Goal: Task Accomplishment & Management: Use online tool/utility

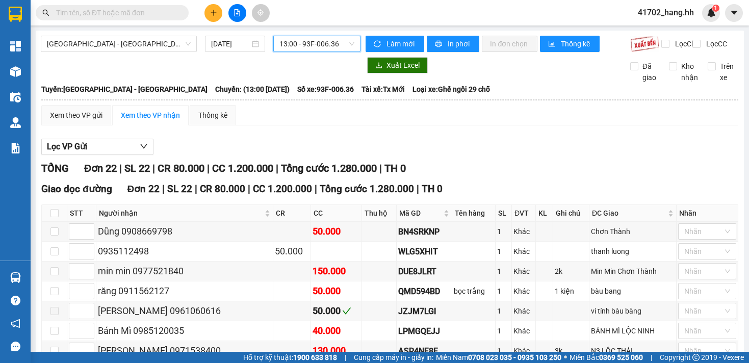
scroll to position [36, 0]
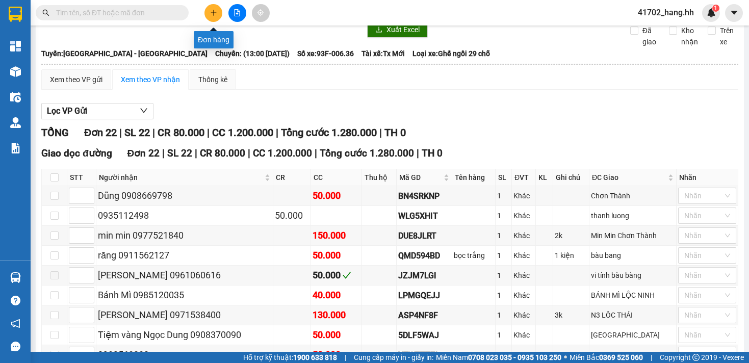
click at [205, 12] on button at bounding box center [213, 13] width 18 height 18
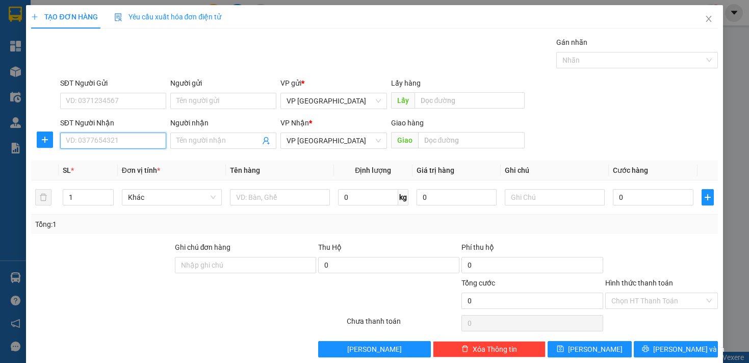
click at [143, 140] on input "SĐT Người Nhận" at bounding box center [113, 141] width 106 height 16
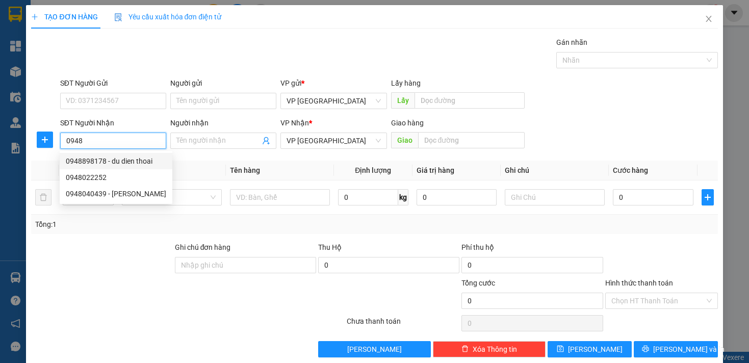
click at [149, 163] on div "0948898178 - du dien thoai" at bounding box center [116, 160] width 100 height 11
type input "0948898178"
type input "du dien thoai"
type input "du dien thoải"
type input "40.000"
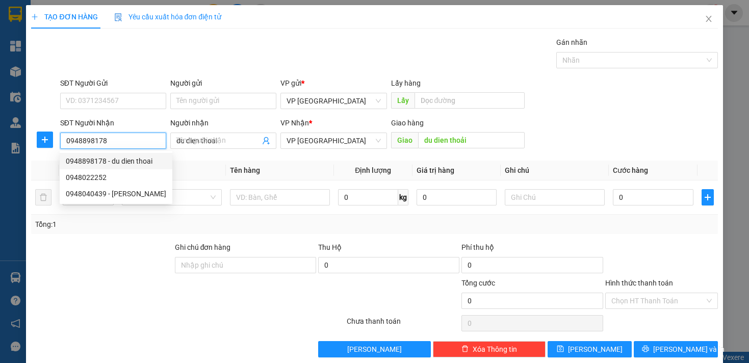
type input "40.000"
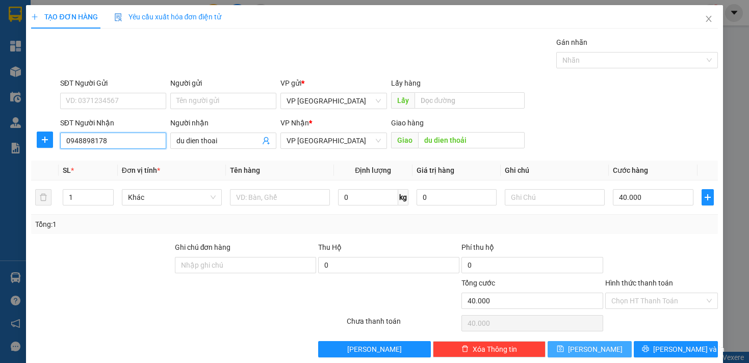
type input "0948898178"
click at [583, 347] on span "[PERSON_NAME]" at bounding box center [595, 349] width 55 height 11
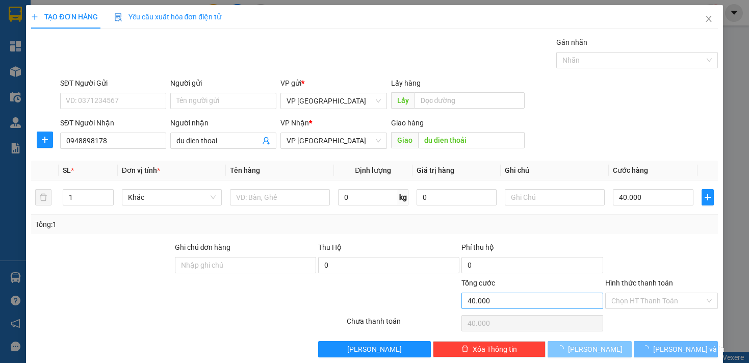
type input "0"
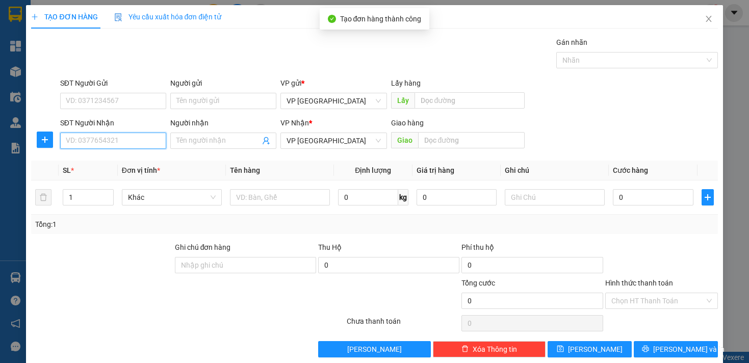
click at [147, 137] on input "SĐT Người Nhận" at bounding box center [113, 141] width 106 height 16
click at [119, 161] on div "0969770888" at bounding box center [112, 160] width 93 height 11
type input "0969770888"
type input "huu phat ben cat"
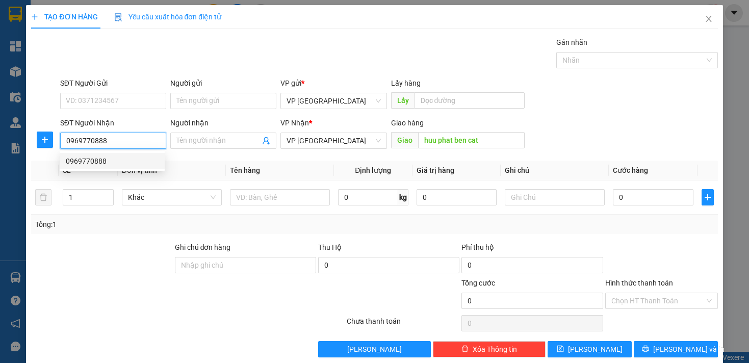
type input "50.000"
type input "0969770888"
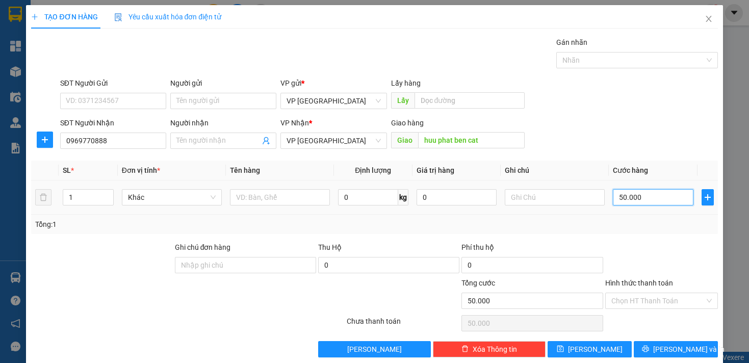
drag, startPoint x: 609, startPoint y: 199, endPoint x: 617, endPoint y: 203, distance: 9.1
click at [617, 203] on input "50.000" at bounding box center [653, 197] width 80 height 16
type input "3"
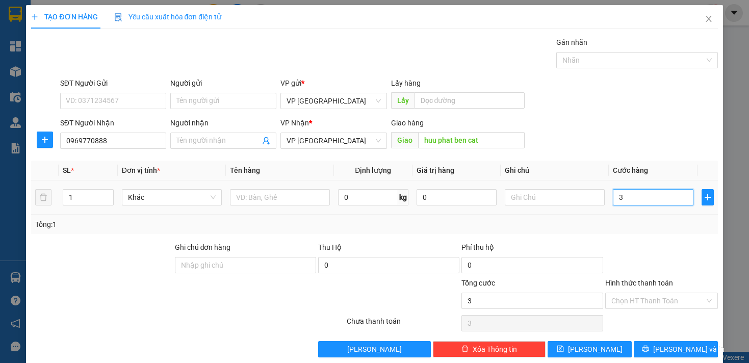
type input "30"
type input "300"
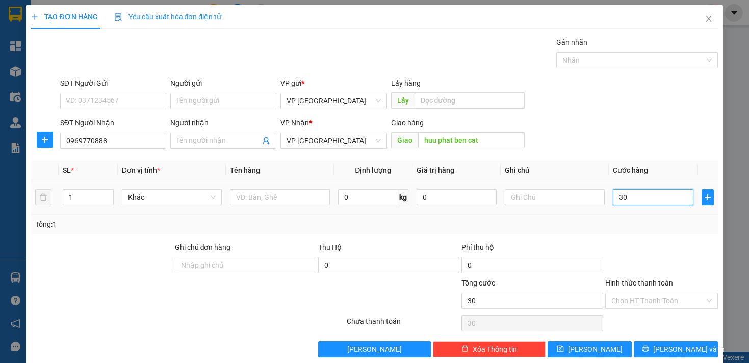
type input "300"
type input "3.000"
type input "30.000"
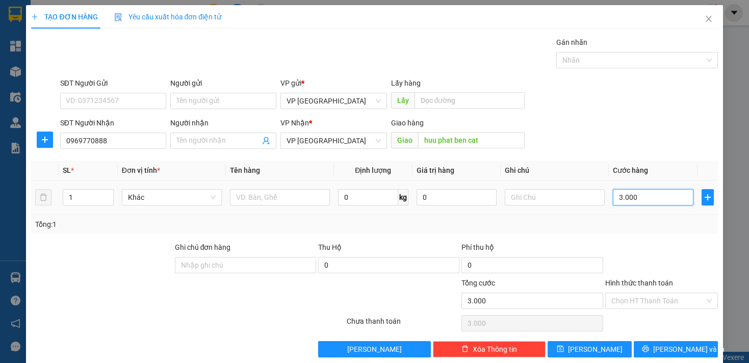
type input "30.000"
click at [587, 344] on span "[PERSON_NAME]" at bounding box center [595, 349] width 55 height 11
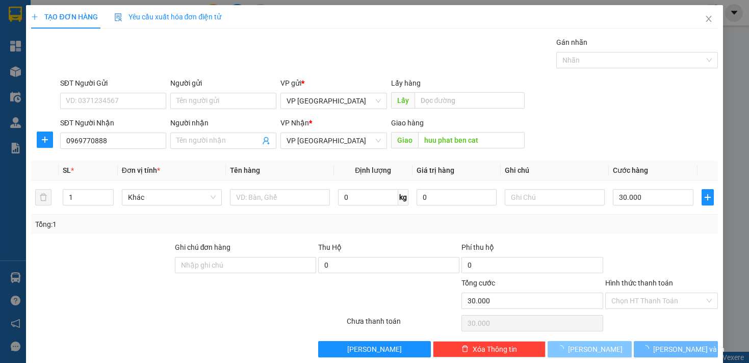
type input "0"
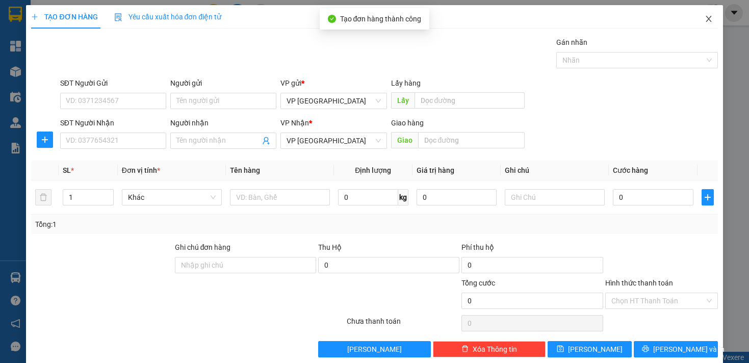
click at [709, 23] on span "Close" at bounding box center [708, 19] width 29 height 29
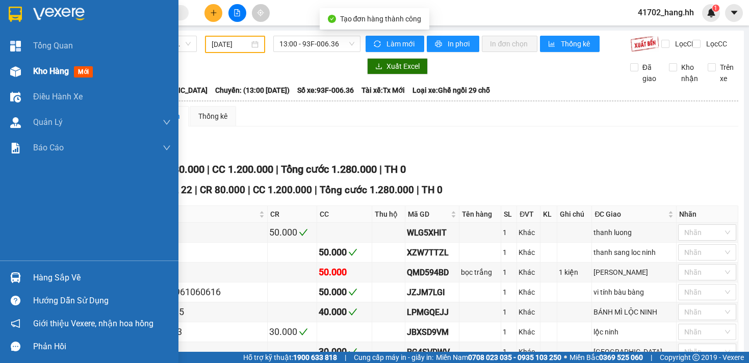
click at [20, 63] on div at bounding box center [16, 72] width 18 height 18
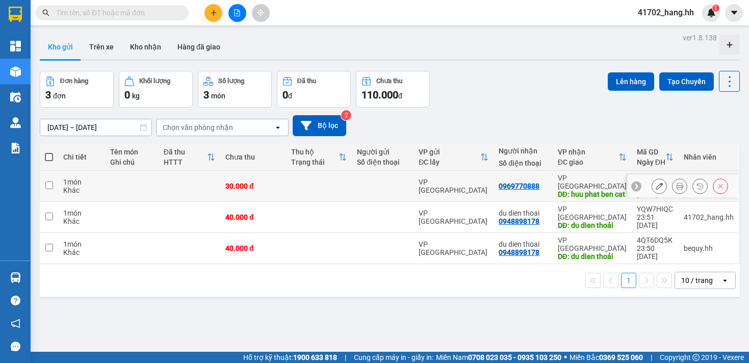
click at [146, 185] on td at bounding box center [132, 186] width 54 height 31
checkbox input "true"
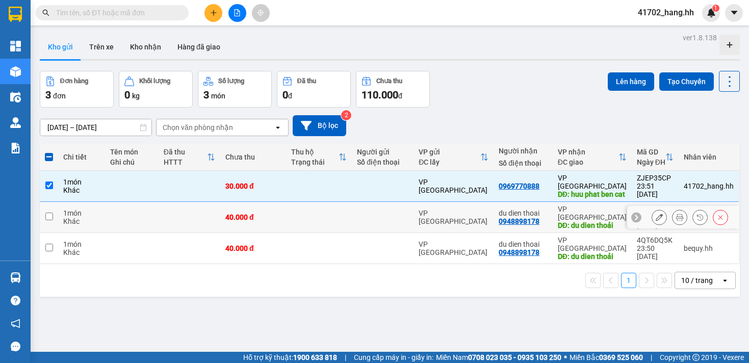
click at [152, 214] on td at bounding box center [132, 217] width 54 height 31
checkbox input "true"
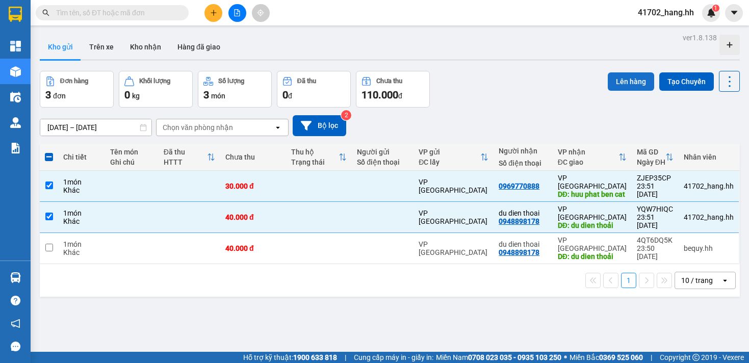
click at [628, 82] on button "Lên hàng" at bounding box center [631, 81] width 46 height 18
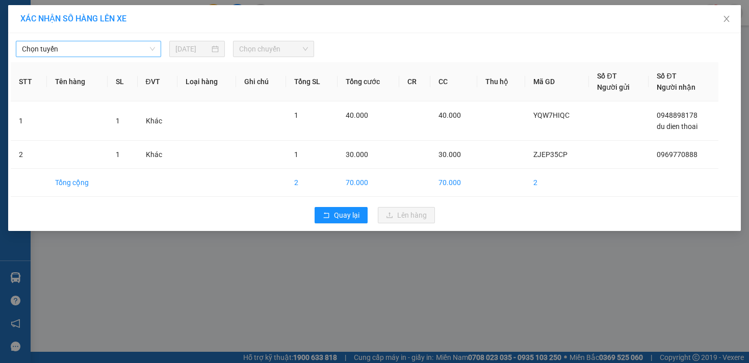
click at [130, 53] on span "Chọn tuyến" at bounding box center [88, 48] width 133 height 15
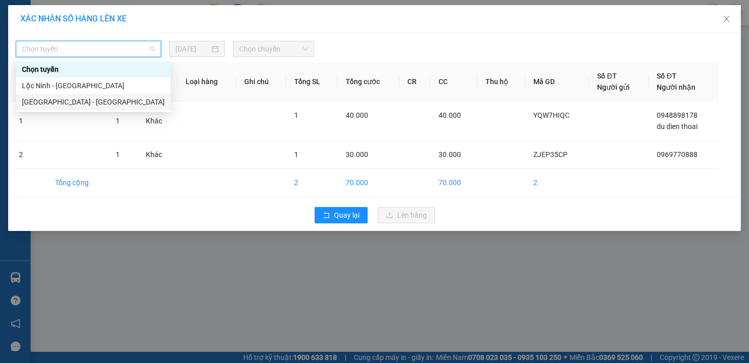
click at [84, 100] on div "[GEOGRAPHIC_DATA] - [GEOGRAPHIC_DATA]" at bounding box center [93, 101] width 143 height 11
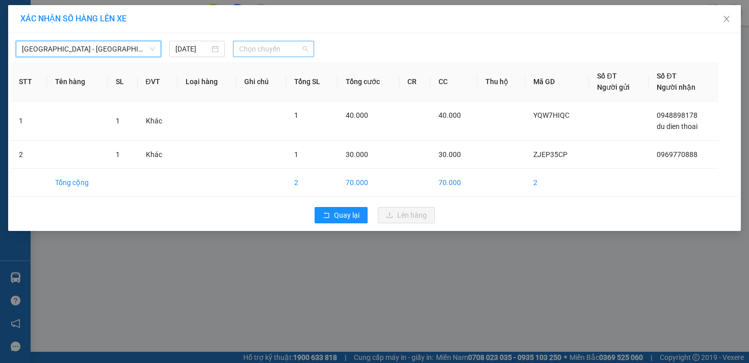
click at [285, 55] on span "Chọn chuyến" at bounding box center [273, 48] width 69 height 15
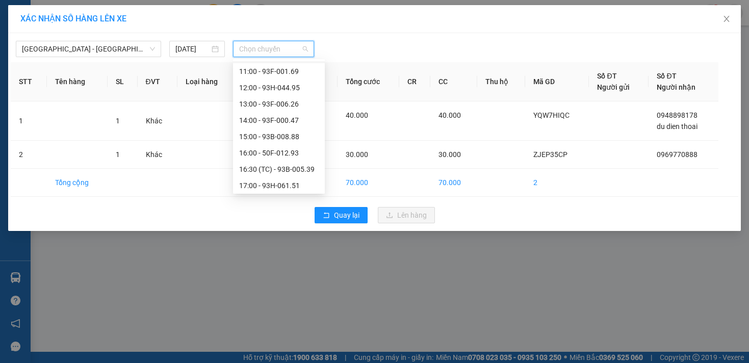
scroll to position [179, 0]
click at [299, 186] on div "21:00 - 50H-552.38" at bounding box center [279, 183] width 80 height 11
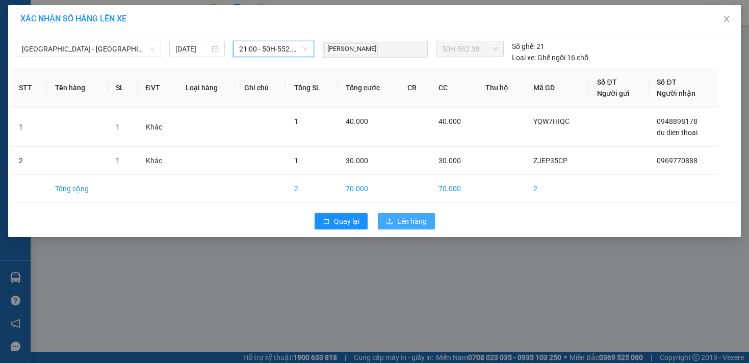
click at [403, 223] on span "Lên hàng" at bounding box center [412, 221] width 30 height 11
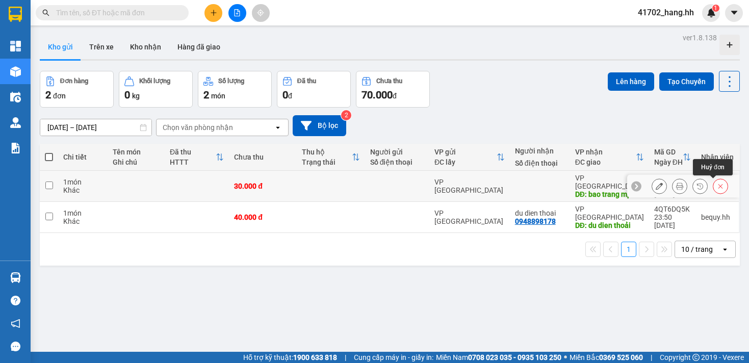
click at [717, 183] on button at bounding box center [720, 186] width 14 height 18
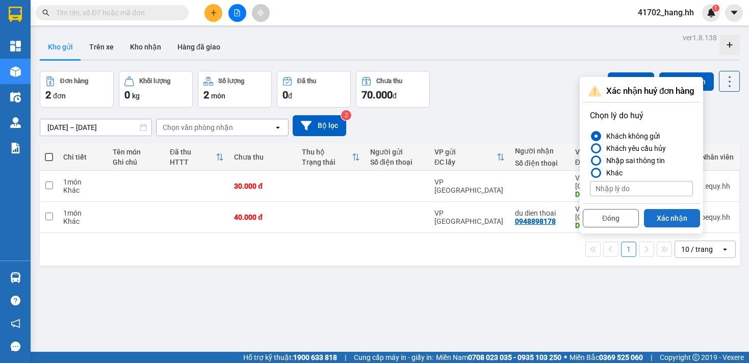
click at [671, 213] on button "Xác nhận" at bounding box center [672, 218] width 56 height 18
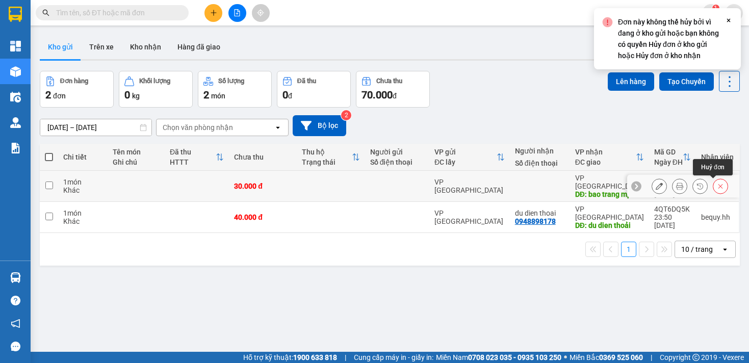
click at [713, 181] on button at bounding box center [720, 186] width 14 height 18
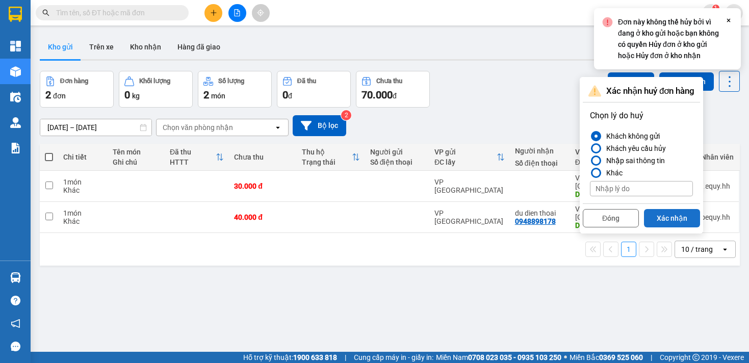
click at [671, 212] on button "Xác nhận" at bounding box center [672, 218] width 56 height 18
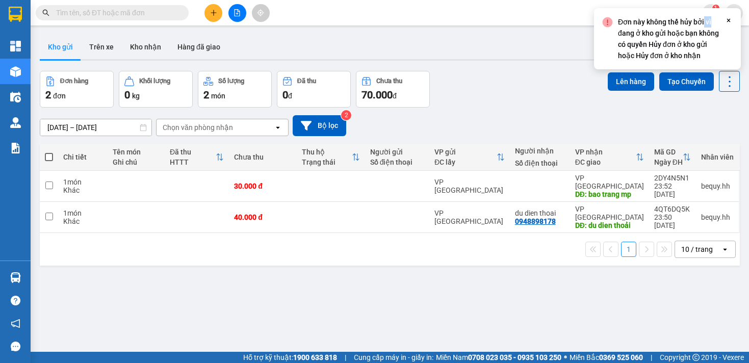
drag, startPoint x: 705, startPoint y: 23, endPoint x: 626, endPoint y: 10, distance: 80.1
click at [702, 23] on div "Đơn này không thể hủy bởi vì đang ở kho gửi hoặc bạn không có quyền Hủy đơn ở k…" at bounding box center [671, 38] width 107 height 45
